Goal: Check status: Check status

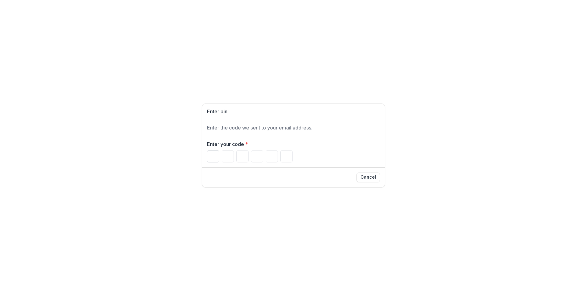
click at [211, 158] on input "Please enter your pin code" at bounding box center [213, 156] width 12 height 12
type input "*"
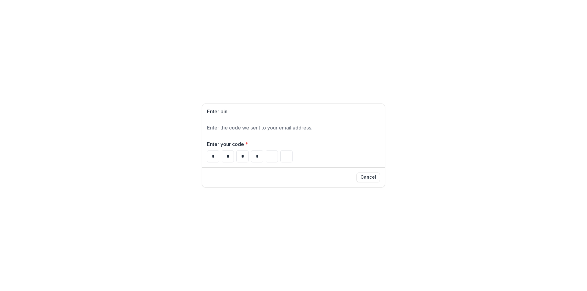
type input "*"
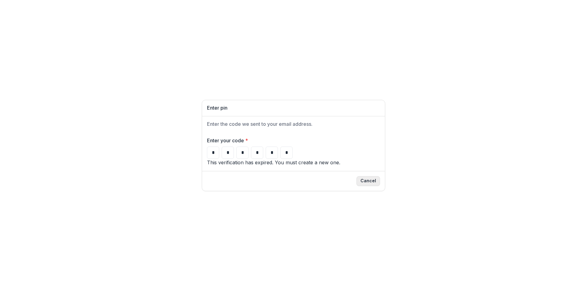
click at [371, 186] on button "Cancel" at bounding box center [368, 181] width 24 height 10
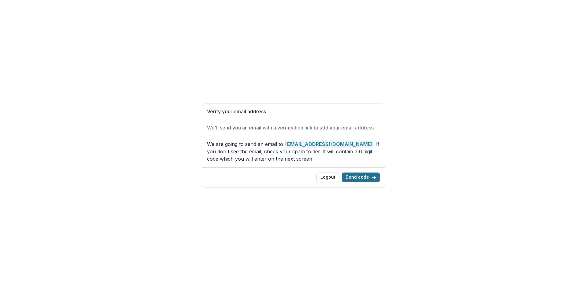
click at [373, 181] on button "Send code" at bounding box center [361, 178] width 38 height 10
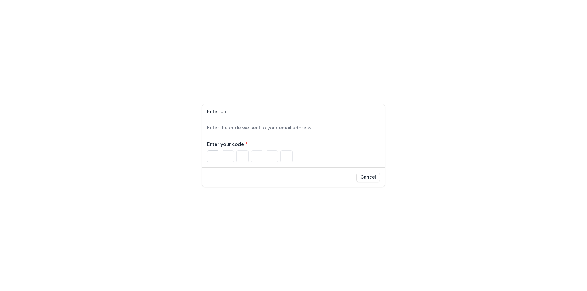
click at [211, 156] on input "Please enter your pin code" at bounding box center [213, 156] width 12 height 12
type input "*"
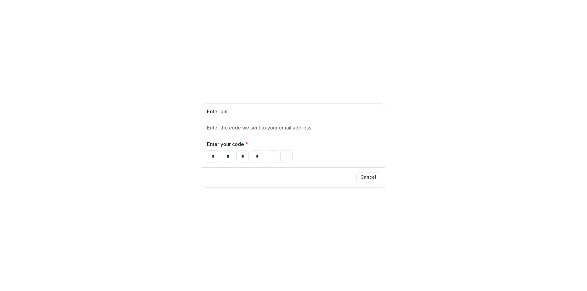
type input "*"
